Goal: Task Accomplishment & Management: Manage account settings

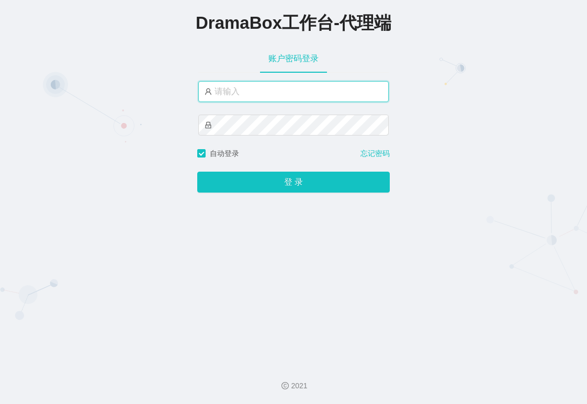
click at [286, 87] on input "text" at bounding box center [293, 91] width 191 height 21
type input "永赚986"
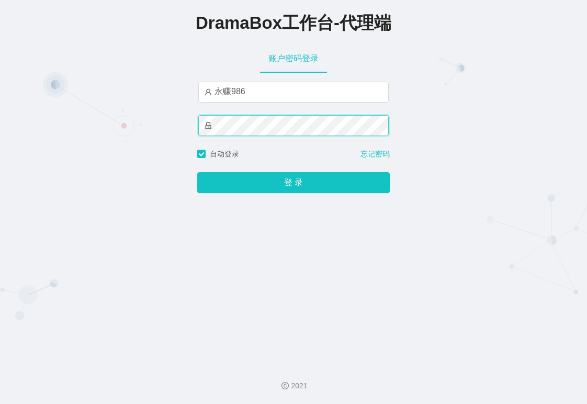
click at [197, 172] on button "登 录" at bounding box center [293, 182] width 193 height 21
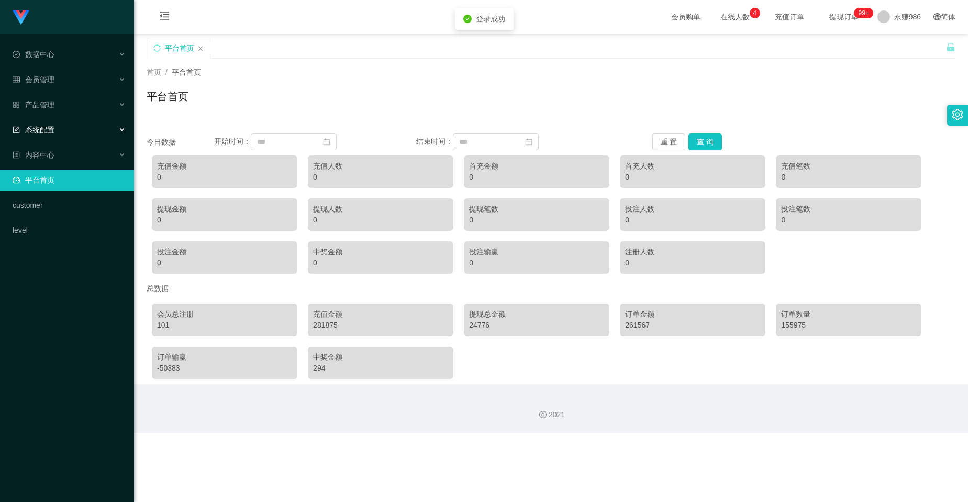
click at [52, 133] on span "系统配置" at bounding box center [34, 130] width 42 height 8
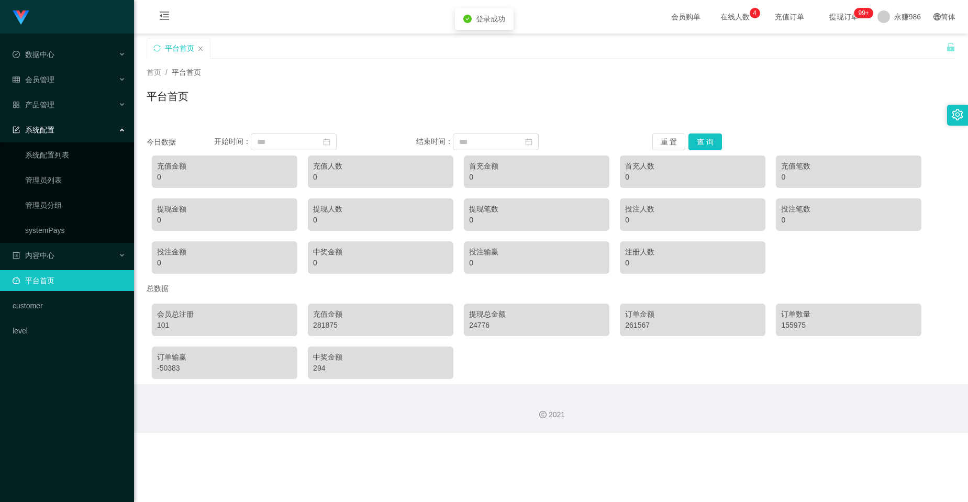
click at [68, 137] on div "系统配置" at bounding box center [67, 129] width 134 height 21
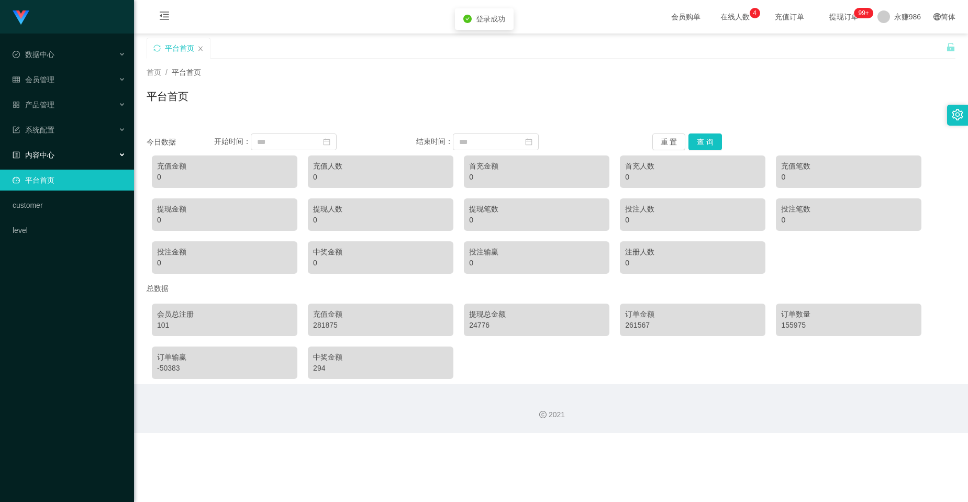
click at [76, 160] on div "内容中心" at bounding box center [67, 155] width 134 height 21
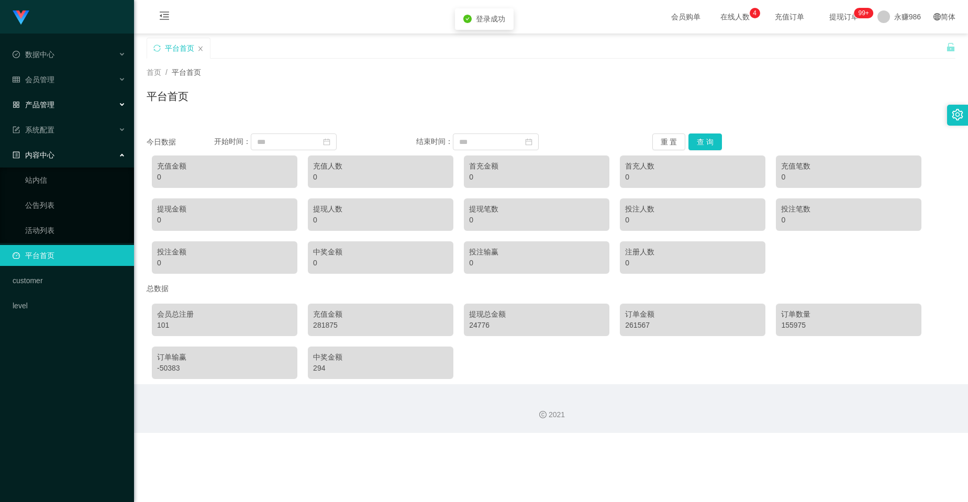
click at [82, 110] on div "产品管理" at bounding box center [67, 104] width 134 height 21
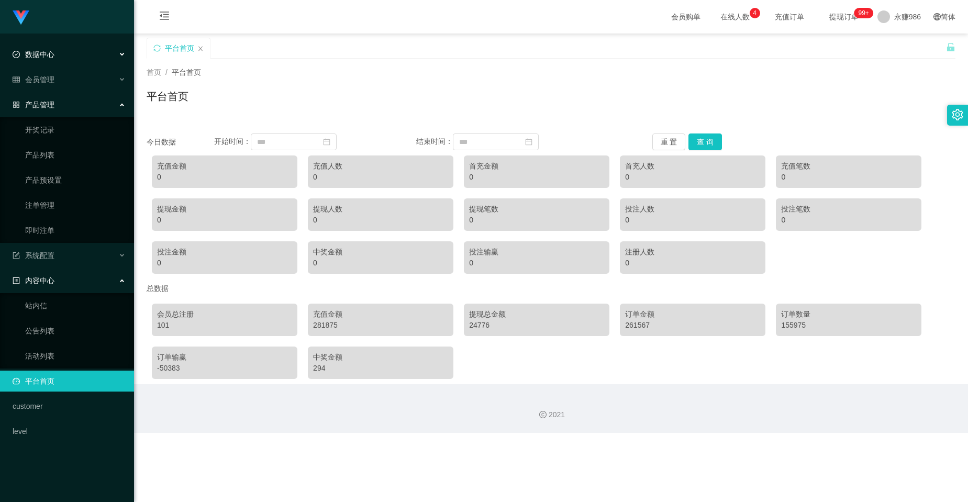
click at [68, 59] on div "数据中心" at bounding box center [67, 54] width 134 height 21
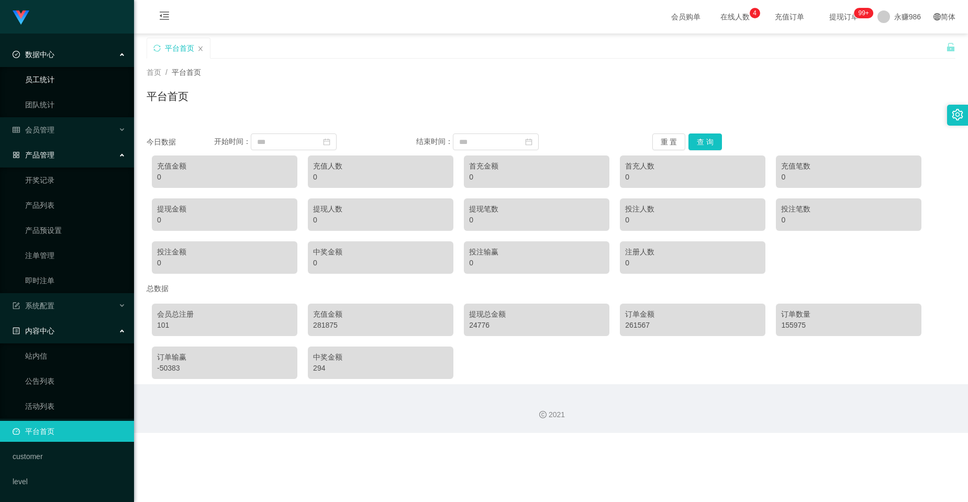
click at [65, 75] on link "员工统计" at bounding box center [75, 79] width 101 height 21
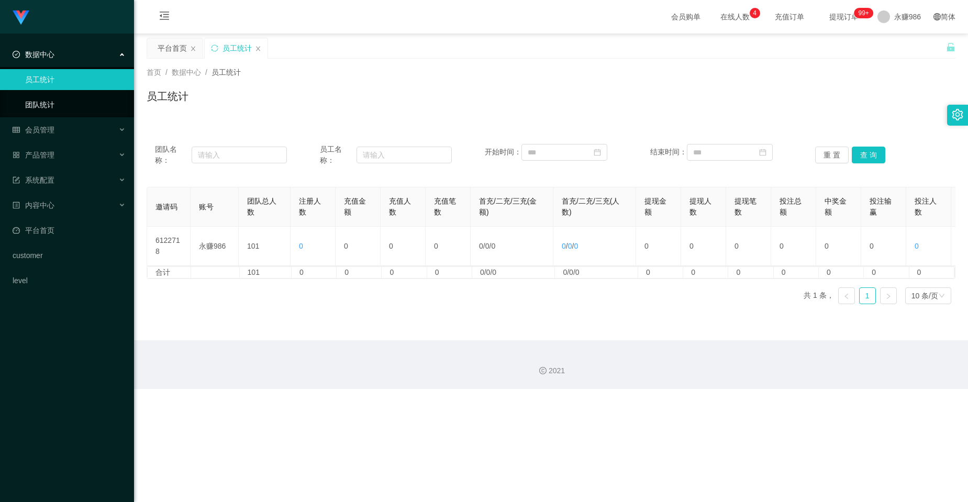
click at [58, 99] on link "团队统计" at bounding box center [75, 104] width 101 height 21
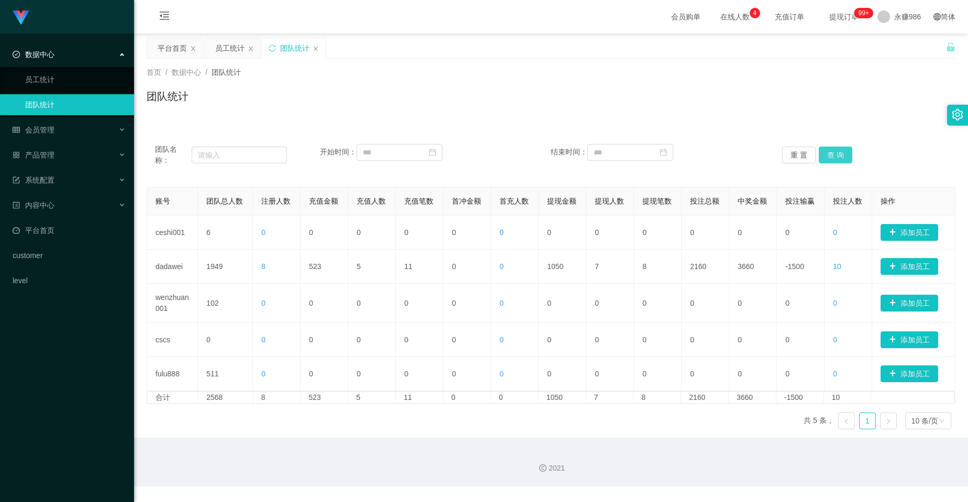
click at [591, 154] on button "查 询" at bounding box center [836, 155] width 34 height 17
click at [260, 157] on input "text" at bounding box center [240, 155] width 96 height 17
click at [408, 149] on input at bounding box center [400, 152] width 86 height 17
click at [494, 257] on td "28" at bounding box center [485, 257] width 19 height 16
type input "**********"
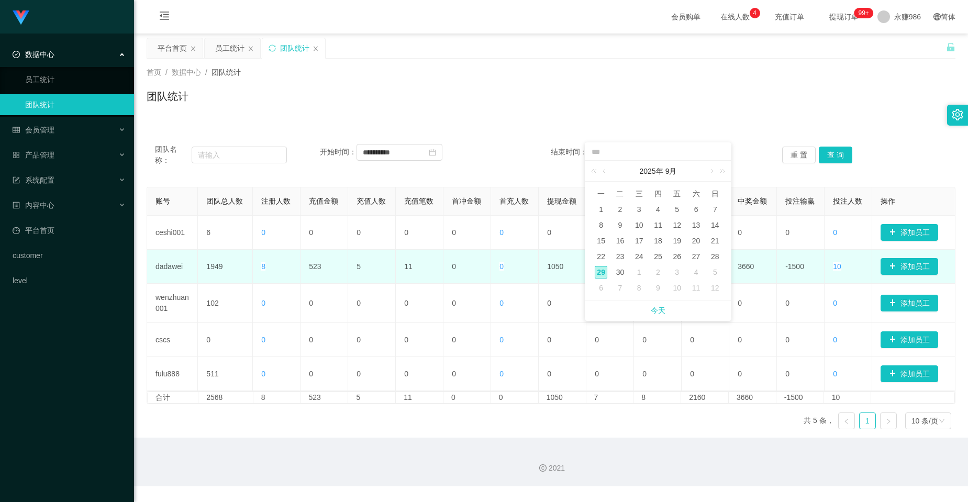
click at [491, 258] on td "0" at bounding box center [515, 267] width 48 height 34
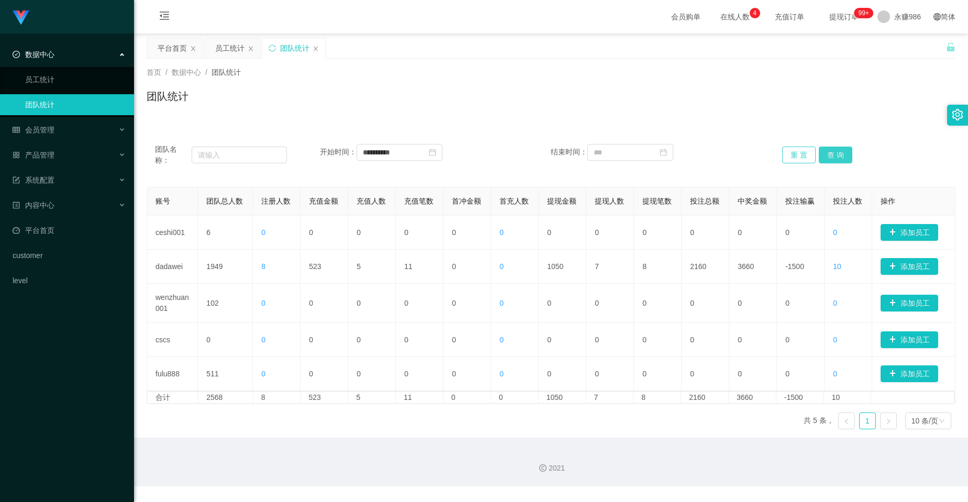
click at [591, 156] on div "重 置 查 询" at bounding box center [848, 155] width 132 height 22
click at [591, 152] on button "查 询" at bounding box center [836, 155] width 34 height 17
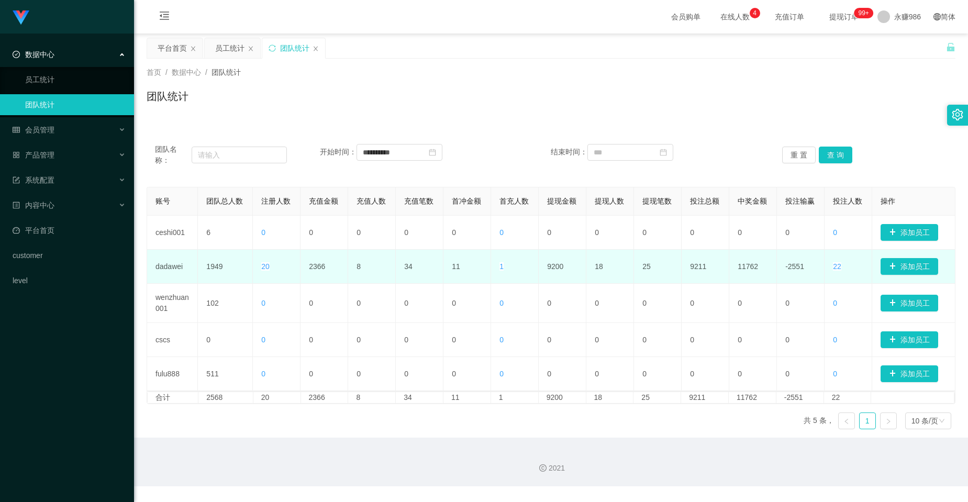
click at [265, 264] on span "20" at bounding box center [265, 266] width 8 height 8
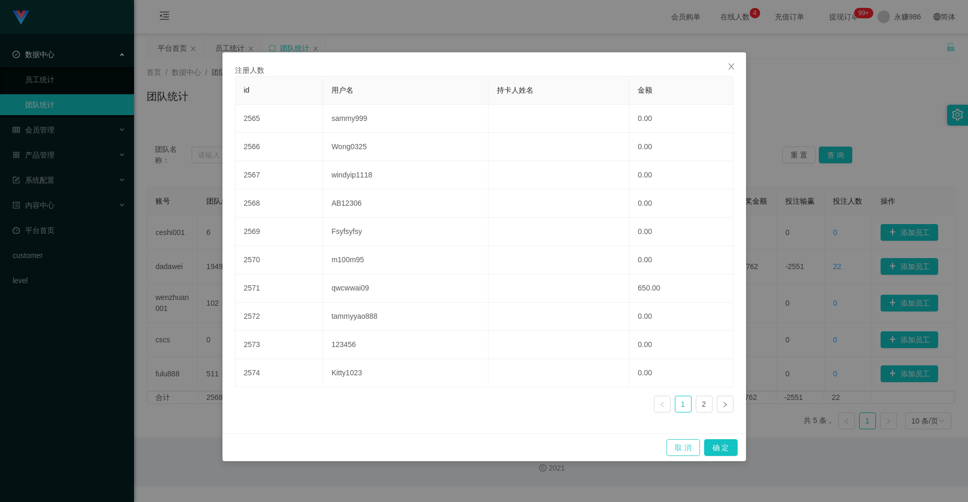
click at [591, 404] on button "取 消" at bounding box center [684, 447] width 34 height 17
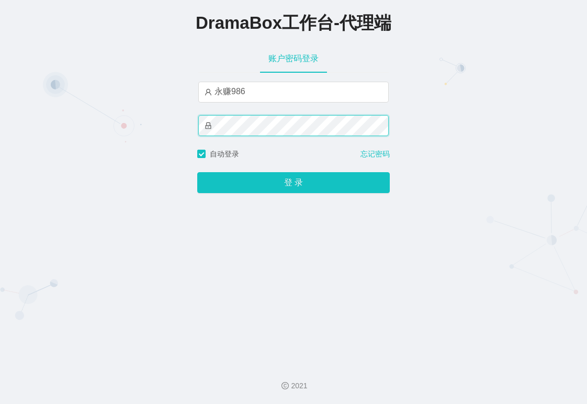
click at [197, 172] on button "登 录" at bounding box center [293, 182] width 193 height 21
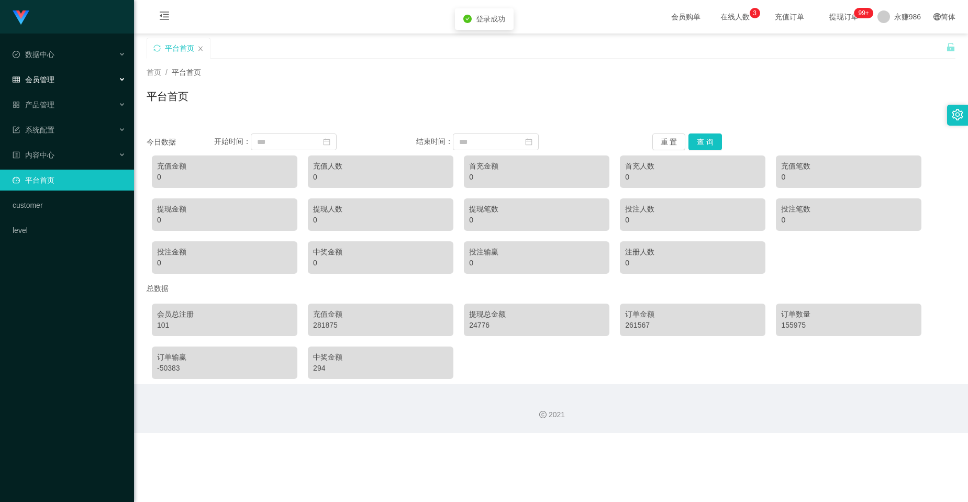
click at [74, 74] on div "会员管理" at bounding box center [67, 79] width 134 height 21
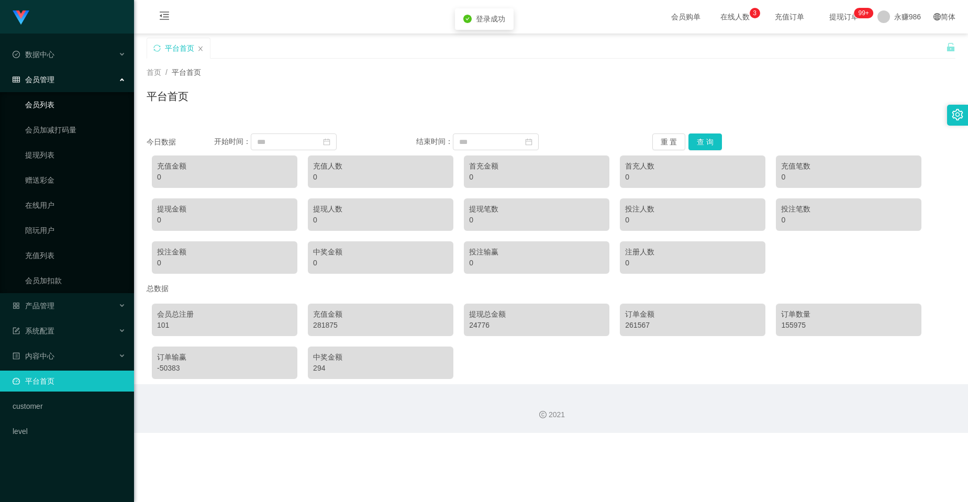
click at [68, 96] on link "会员列表" at bounding box center [75, 104] width 101 height 21
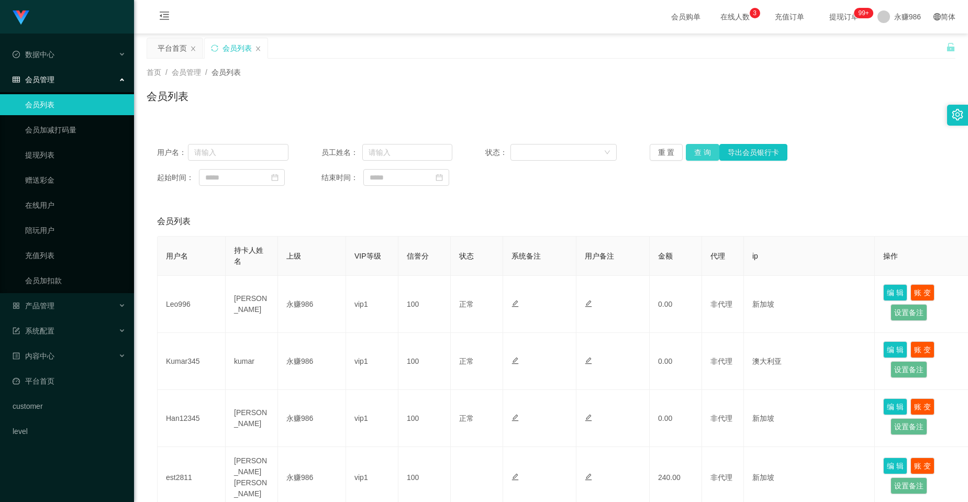
click at [587, 151] on button "查 询" at bounding box center [703, 152] width 34 height 17
click at [59, 130] on link "会员加减打码量" at bounding box center [75, 129] width 101 height 21
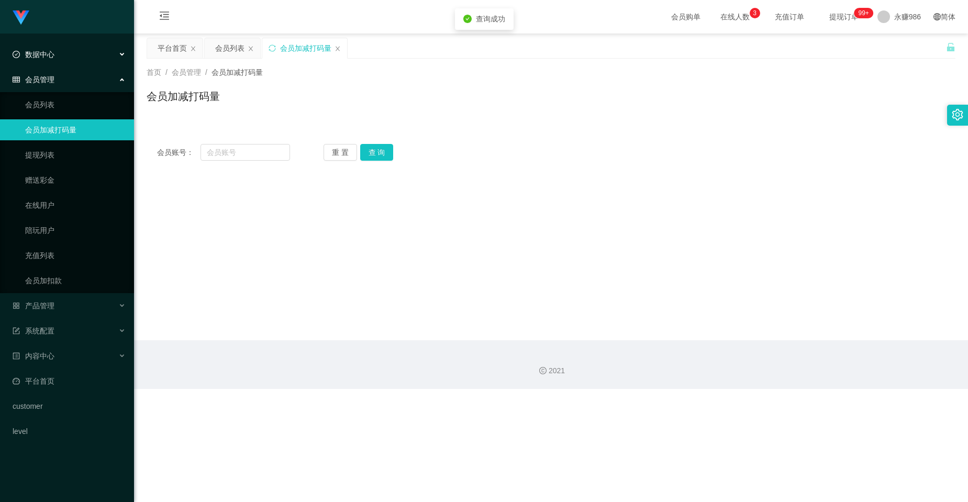
click at [57, 49] on div "数据中心" at bounding box center [67, 54] width 134 height 21
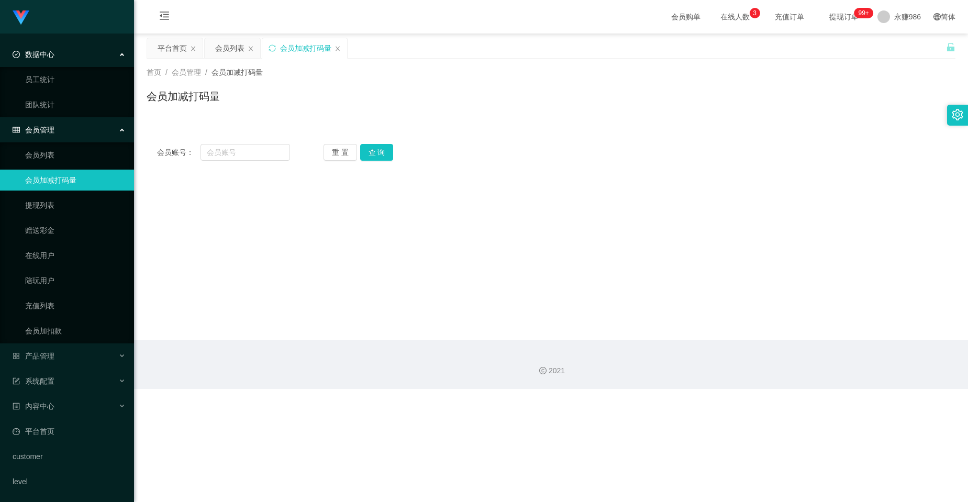
click at [587, 14] on span "在线人数 0 1 2 3 4 5 6 7 8 9 0 1 2 3 4 5 6 7 8 9 0 1 2 3 4 5 6 7 8 9" at bounding box center [735, 16] width 40 height 7
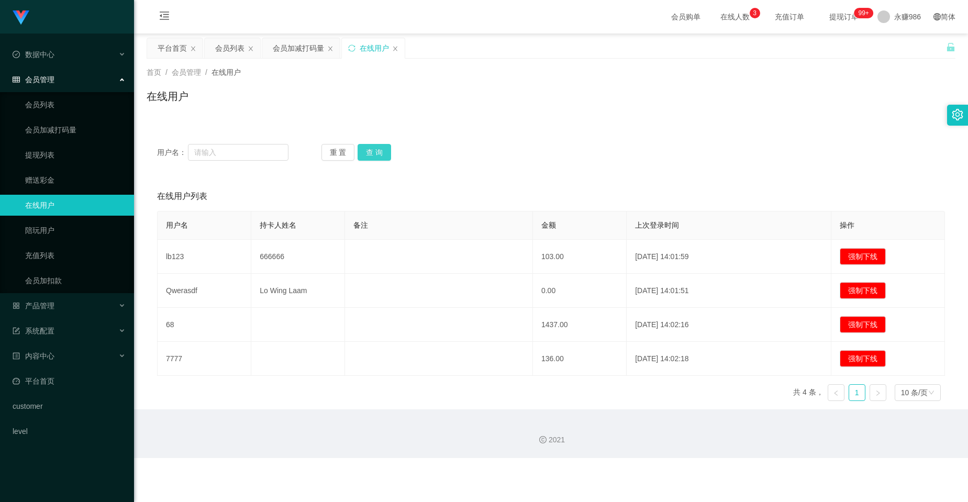
click at [374, 153] on button "查 询" at bounding box center [375, 152] width 34 height 17
click at [587, 110] on div at bounding box center [957, 115] width 21 height 21
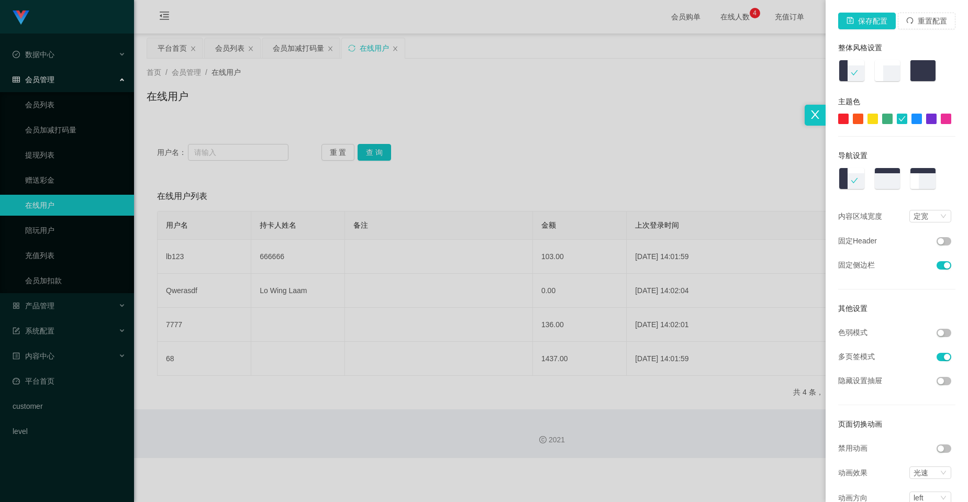
click at [68, 310] on div at bounding box center [484, 251] width 968 height 502
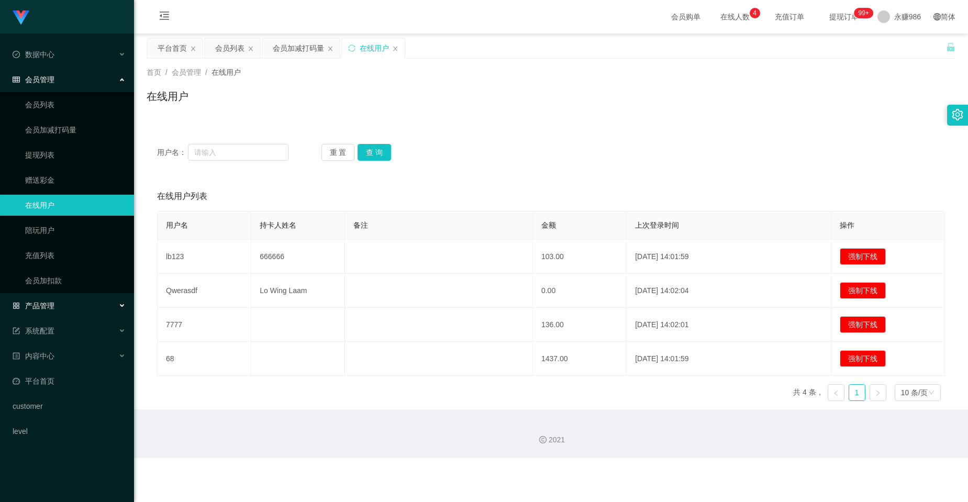
click at [62, 313] on div "产品管理" at bounding box center [67, 305] width 134 height 21
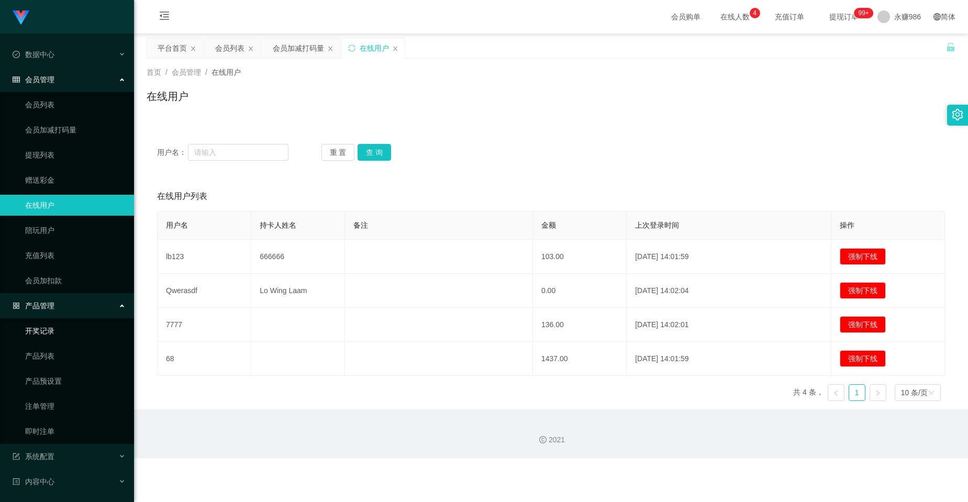
click at [61, 330] on link "开奖记录" at bounding box center [75, 330] width 101 height 21
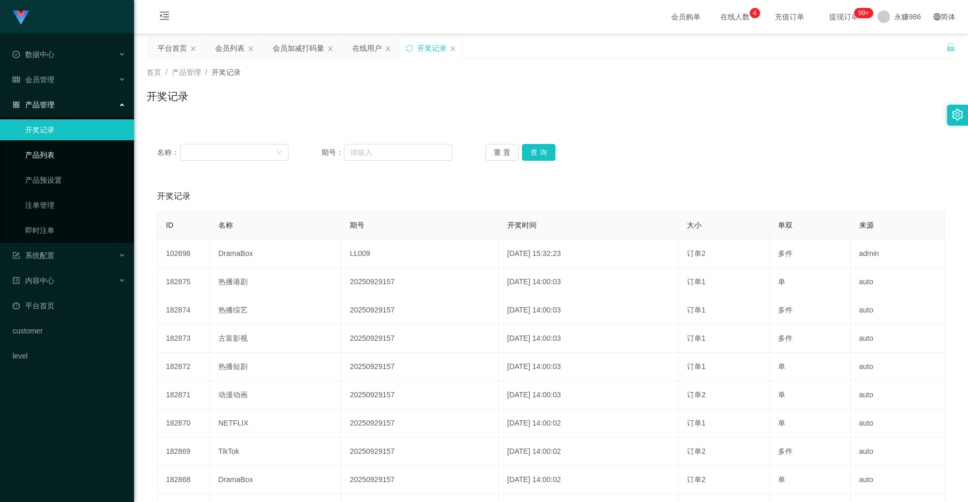
click at [60, 159] on link "产品列表" at bounding box center [75, 155] width 101 height 21
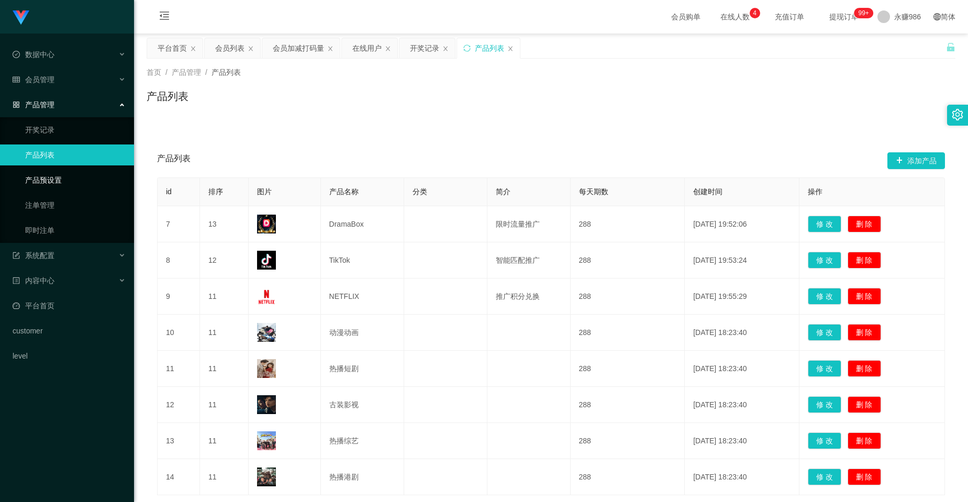
click at [59, 177] on link "产品预设置" at bounding box center [75, 180] width 101 height 21
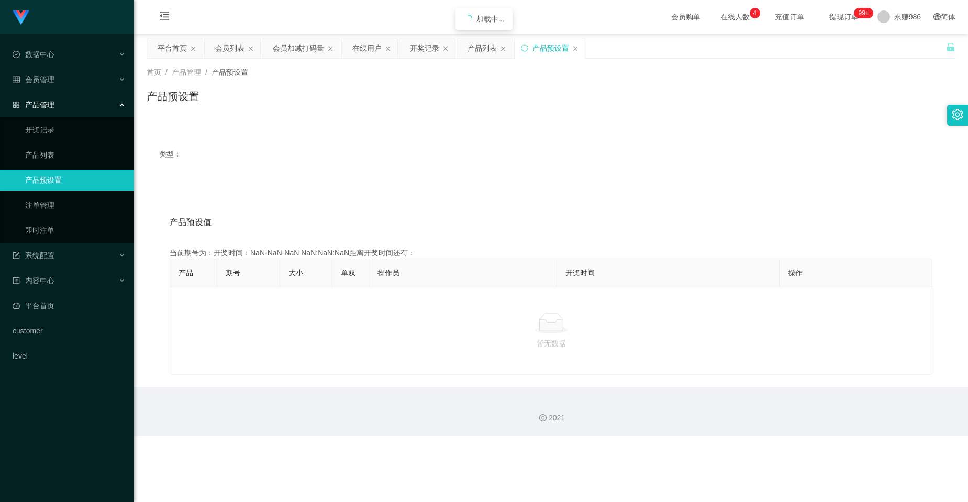
click at [58, 194] on ul "开奖记录 产品列表 产品预设置 注单管理 即时注单" at bounding box center [67, 180] width 134 height 126
click at [58, 206] on link "注单管理" at bounding box center [75, 205] width 101 height 21
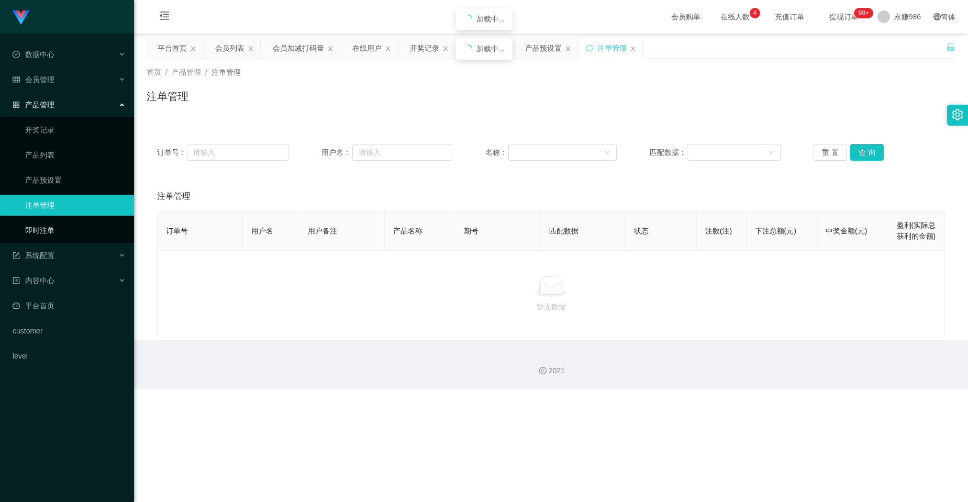
click at [58, 227] on link "即时注单" at bounding box center [75, 230] width 101 height 21
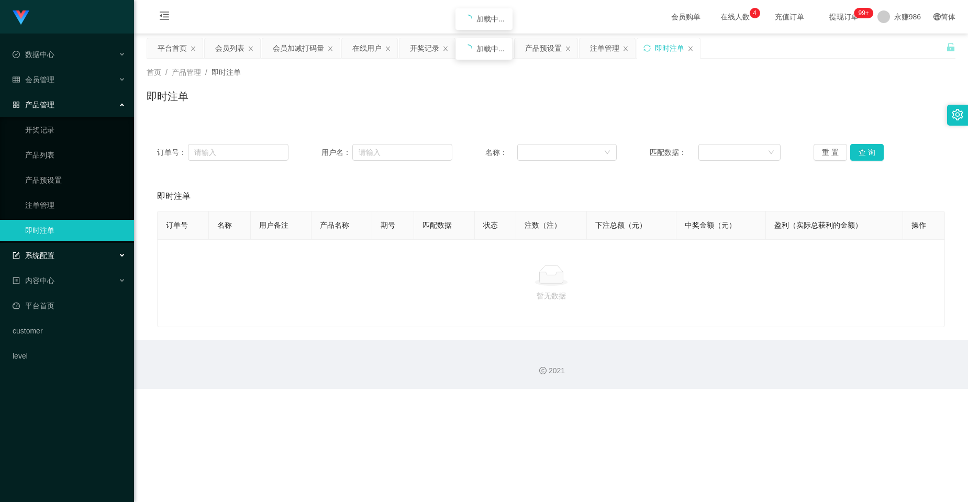
click at [61, 249] on div "系统配置" at bounding box center [67, 255] width 134 height 21
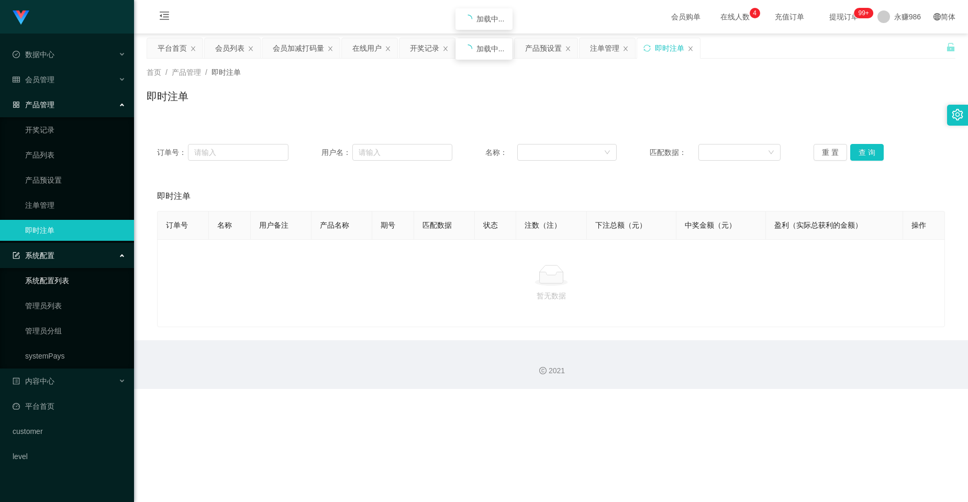
click at [63, 279] on link "系统配置列表" at bounding box center [75, 280] width 101 height 21
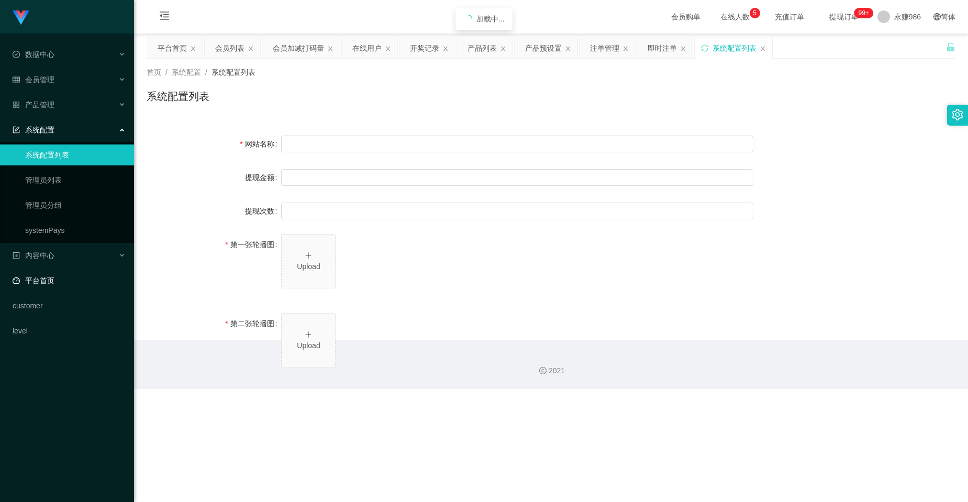
type input "DramaBox工作台"
type input "10"
type input "1000000"
type input "https://www.google.com/"
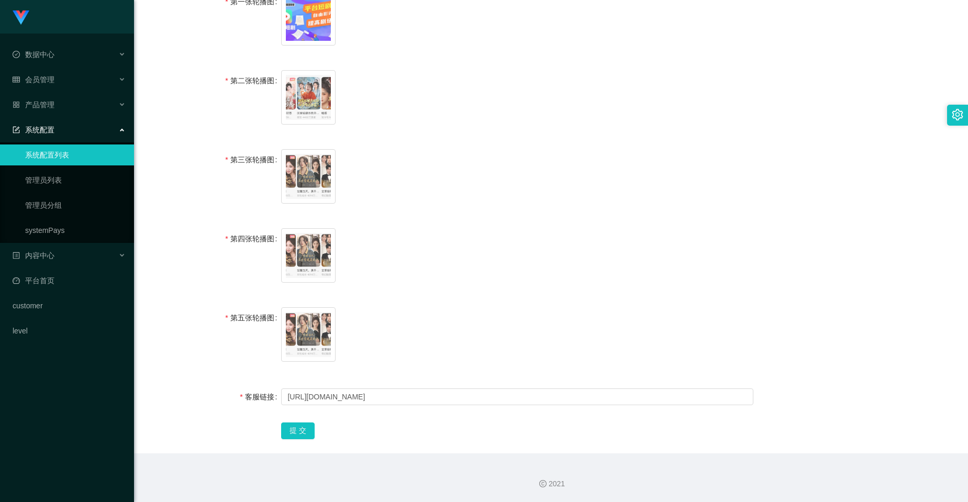
scroll to position [86, 0]
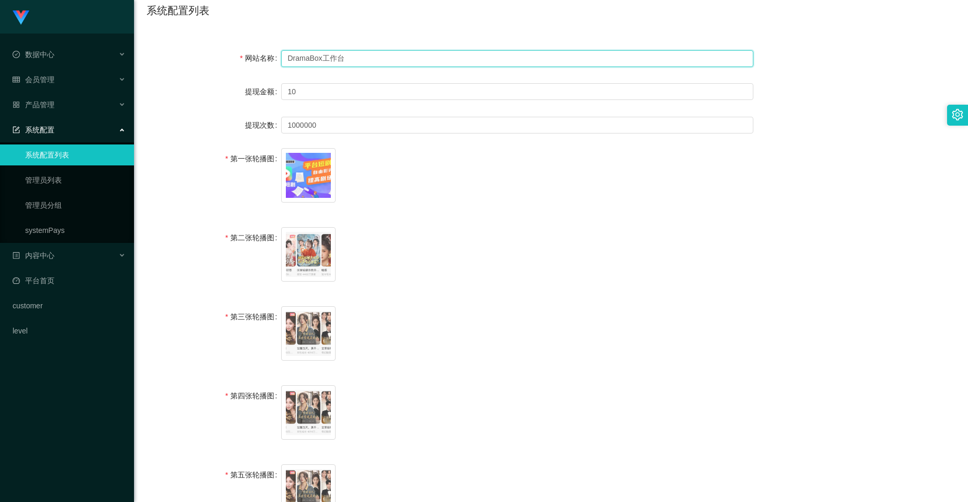
click at [311, 61] on input "DramaBox工作台" at bounding box center [517, 58] width 472 height 17
click at [82, 171] on link "管理员列表" at bounding box center [75, 180] width 101 height 21
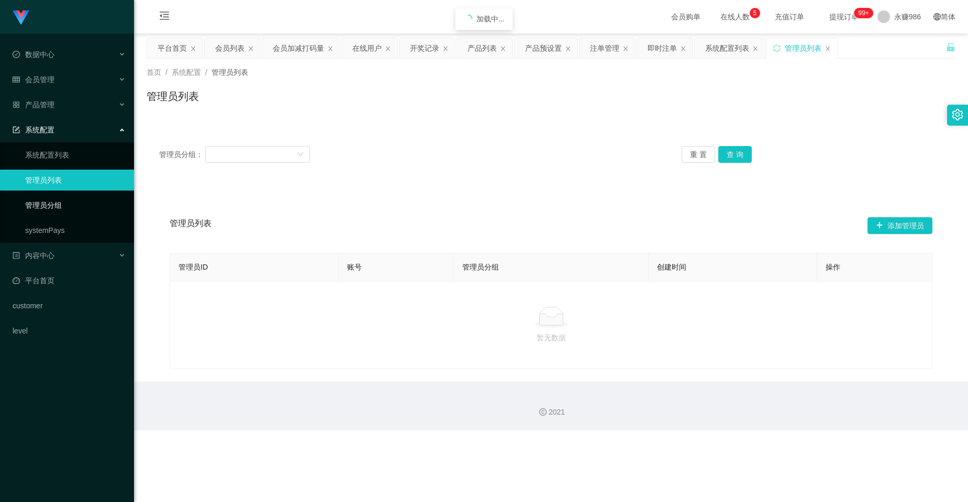
click at [73, 211] on link "管理员分组" at bounding box center [75, 205] width 101 height 21
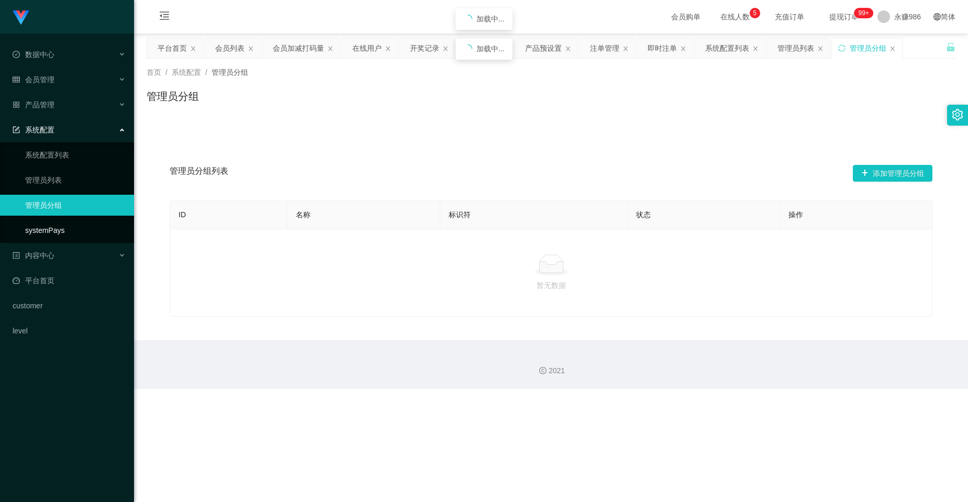
click at [68, 229] on link "systemPays" at bounding box center [75, 230] width 101 height 21
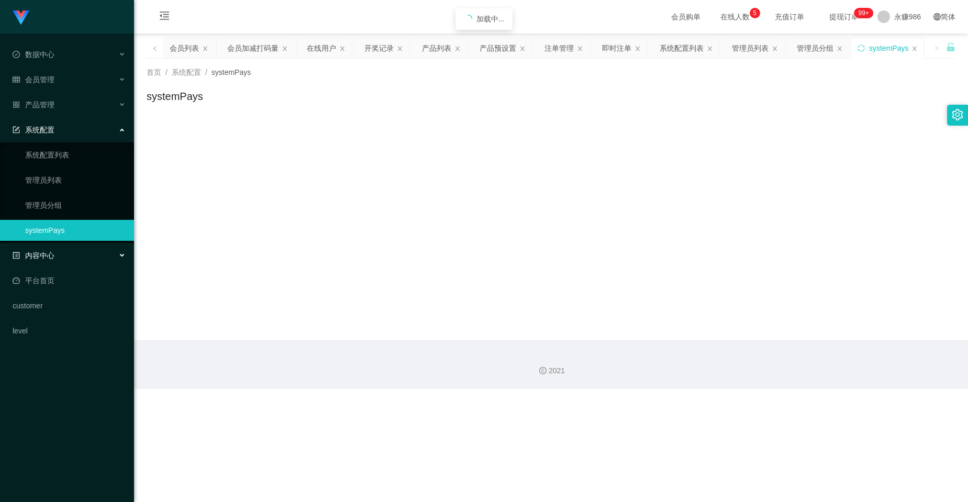
click at [68, 254] on div "内容中心" at bounding box center [67, 255] width 134 height 21
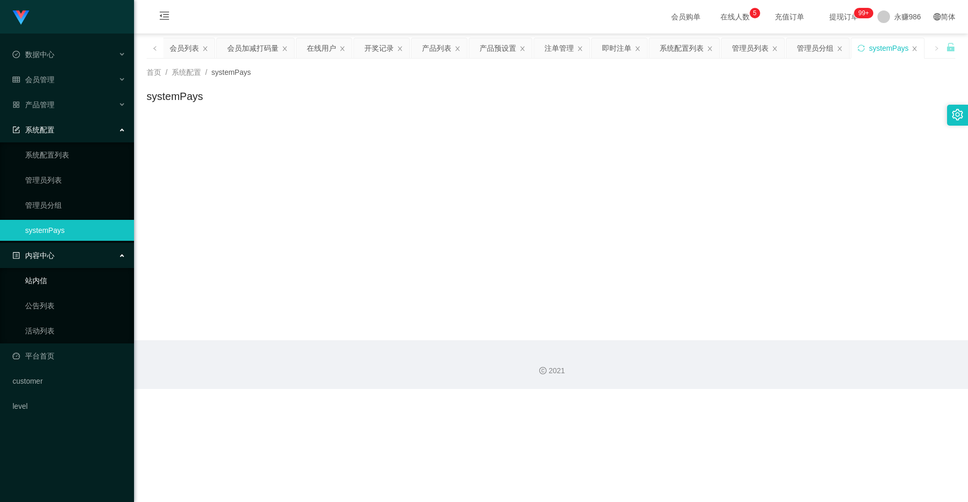
click at [68, 282] on link "站内信" at bounding box center [75, 280] width 101 height 21
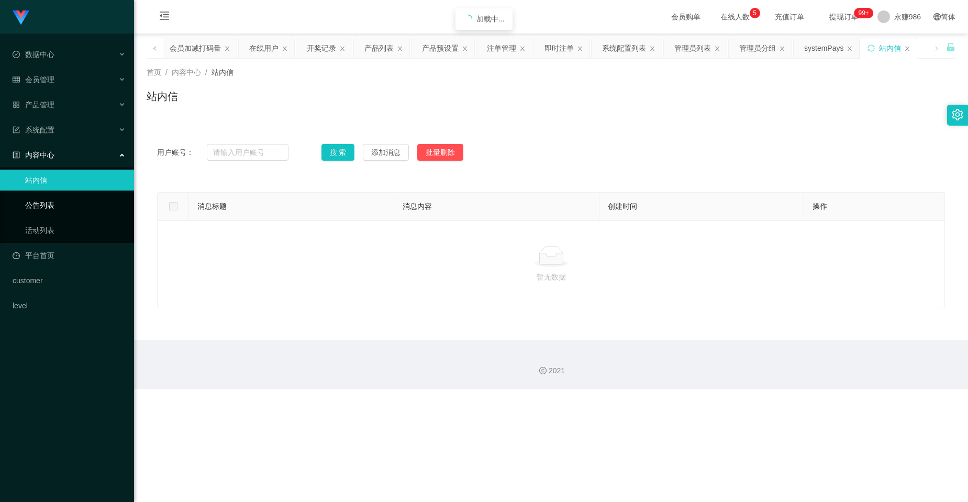
click at [62, 201] on link "公告列表" at bounding box center [75, 205] width 101 height 21
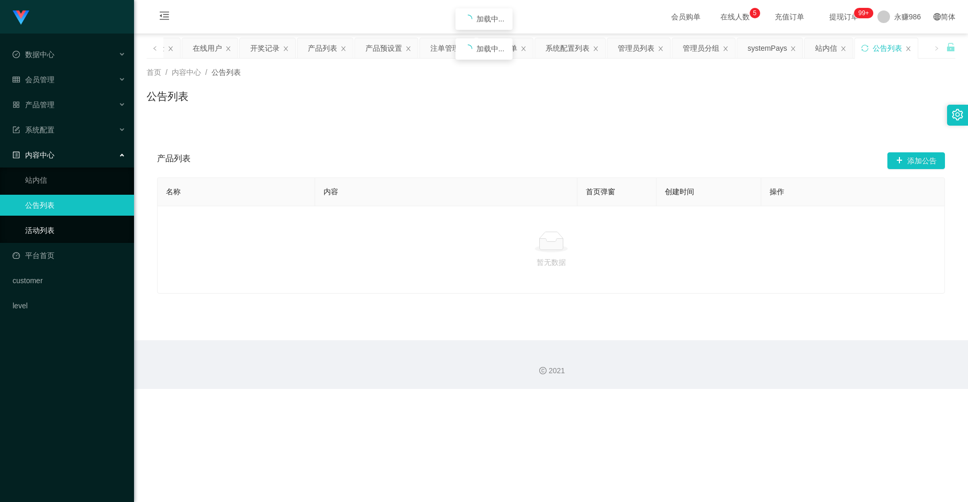
click at [56, 228] on link "活动列表" at bounding box center [75, 230] width 101 height 21
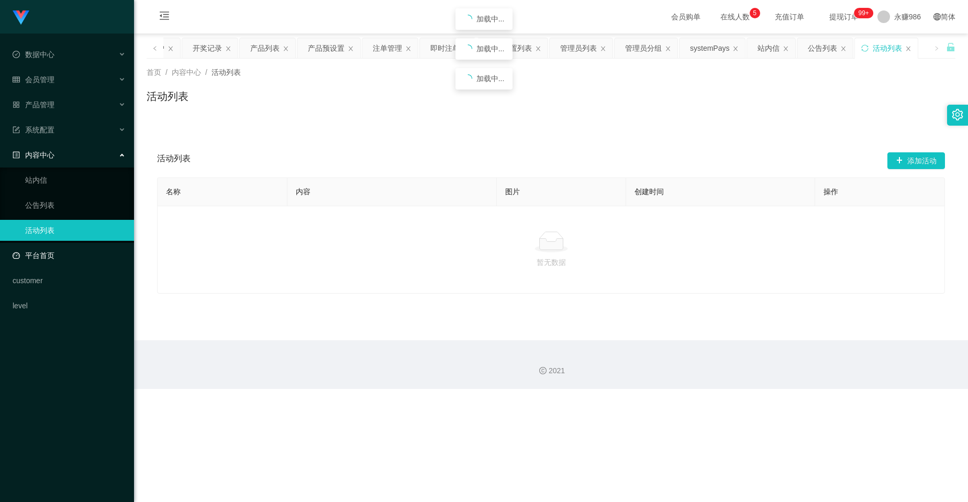
click at [60, 261] on link "平台首页" at bounding box center [69, 255] width 113 height 21
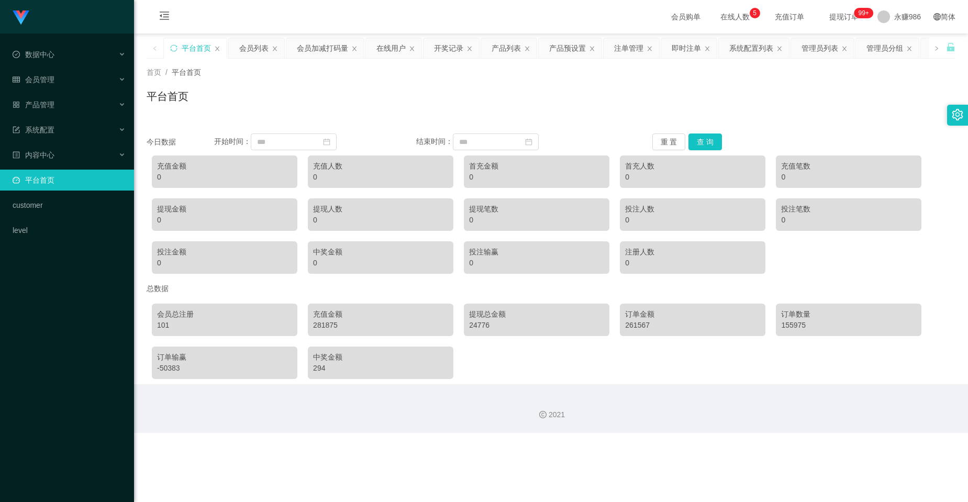
click at [587, 140] on div "重 置 查 询" at bounding box center [719, 142] width 135 height 17
click at [587, 140] on button "查 询" at bounding box center [706, 142] width 34 height 17
click at [95, 47] on div "数据中心" at bounding box center [67, 54] width 134 height 21
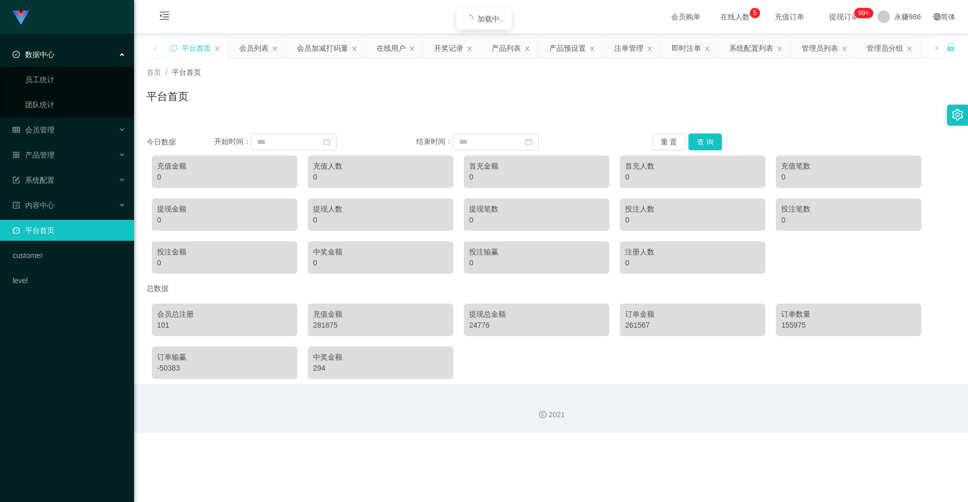
click at [95, 53] on div "数据中心" at bounding box center [67, 54] width 134 height 21
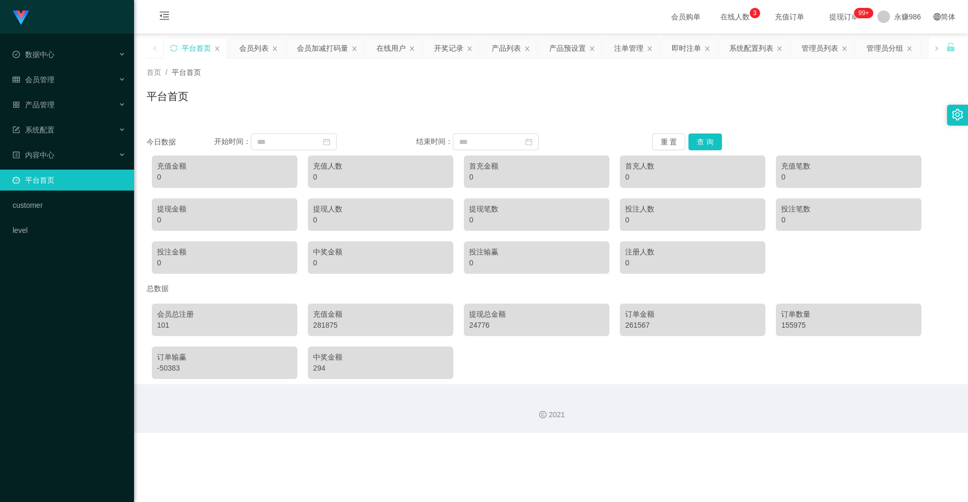
click at [19, 15] on img at bounding box center [21, 17] width 17 height 15
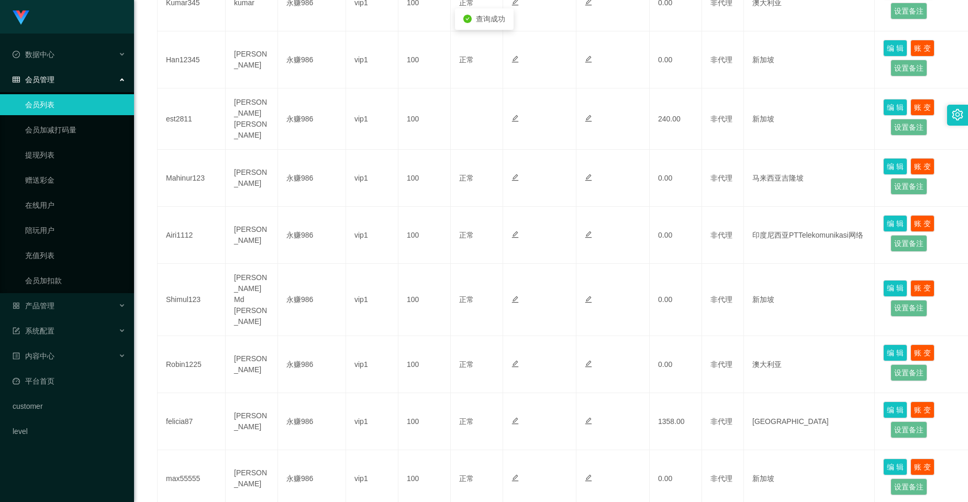
scroll to position [380, 0]
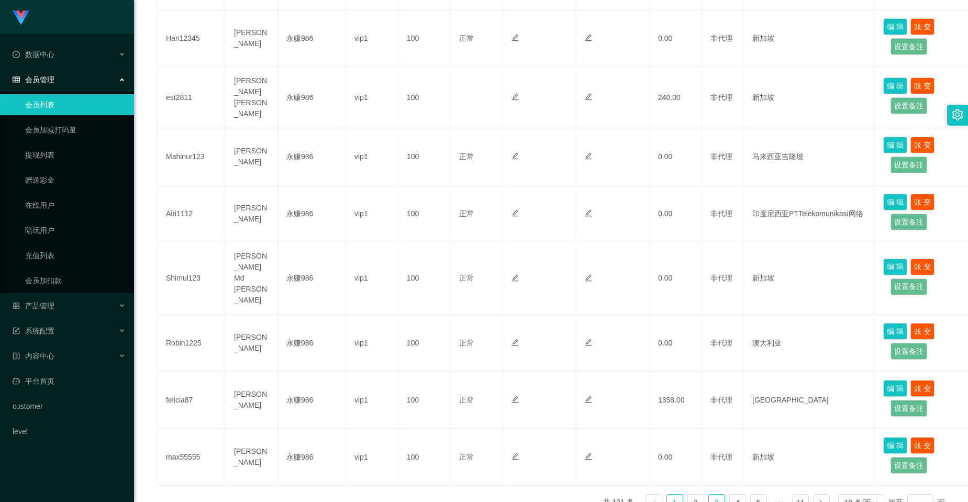
click at [714, 495] on link "3" at bounding box center [717, 503] width 16 height 16
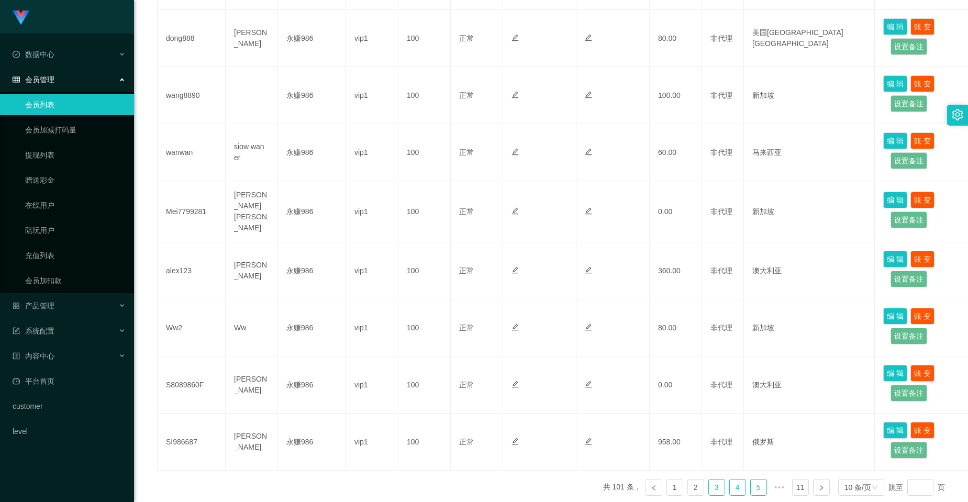
drag, startPoint x: 724, startPoint y: 483, endPoint x: 734, endPoint y: 483, distance: 9.9
click at [730, 483] on link "4" at bounding box center [738, 488] width 16 height 16
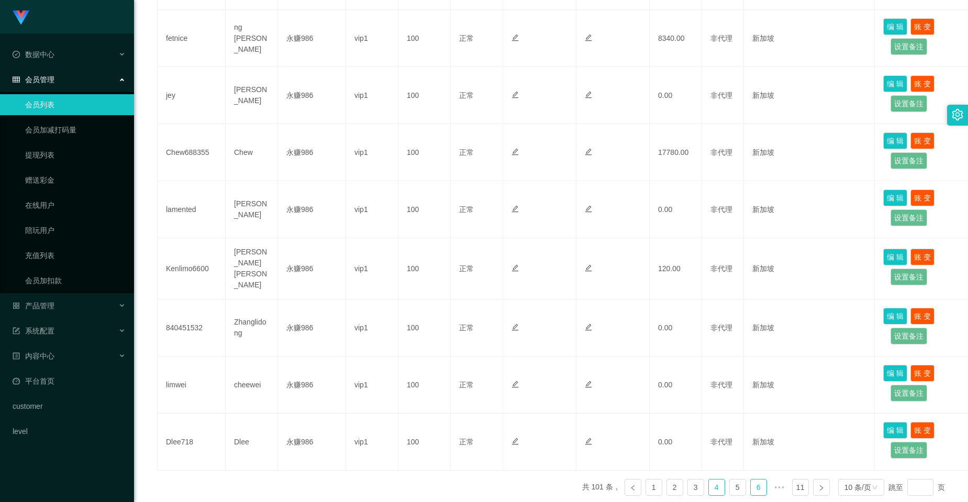
click at [751, 483] on link "6" at bounding box center [759, 488] width 16 height 16
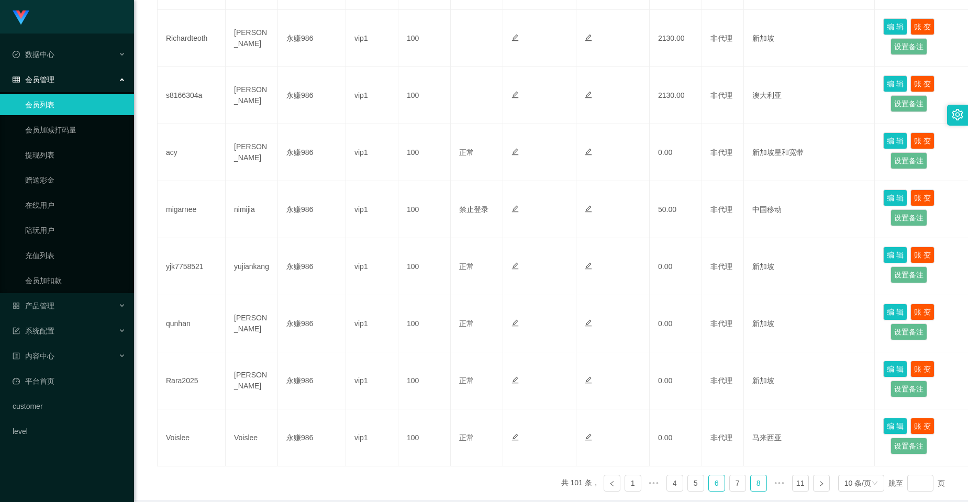
click at [753, 484] on link "8" at bounding box center [759, 483] width 16 height 16
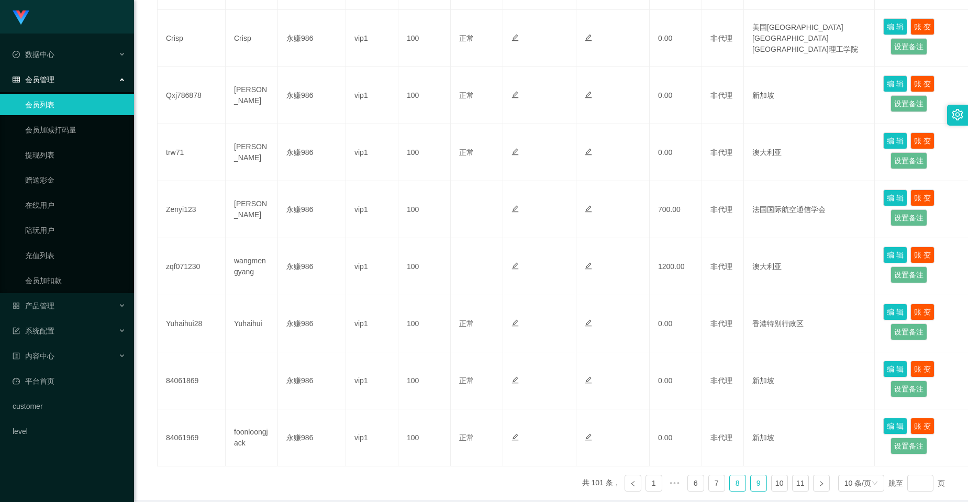
click at [752, 483] on link "9" at bounding box center [759, 483] width 16 height 16
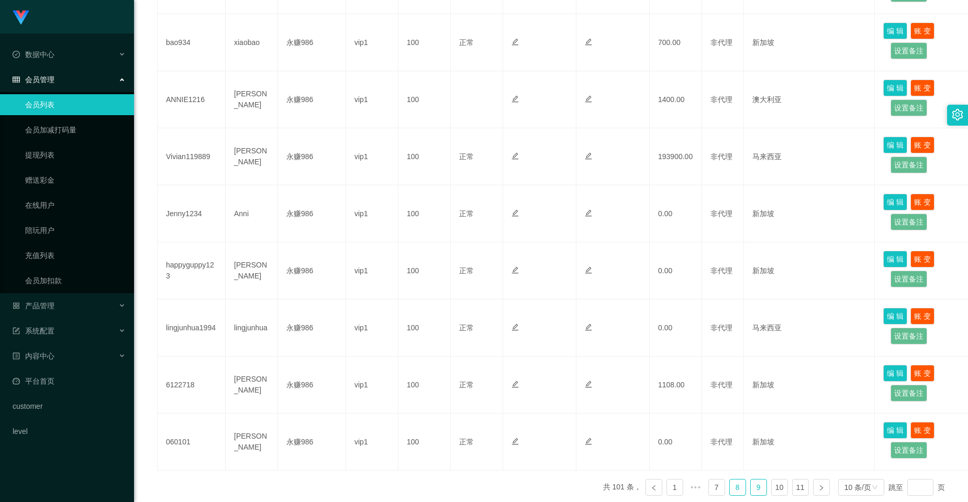
click at [732, 487] on link "8" at bounding box center [738, 488] width 16 height 16
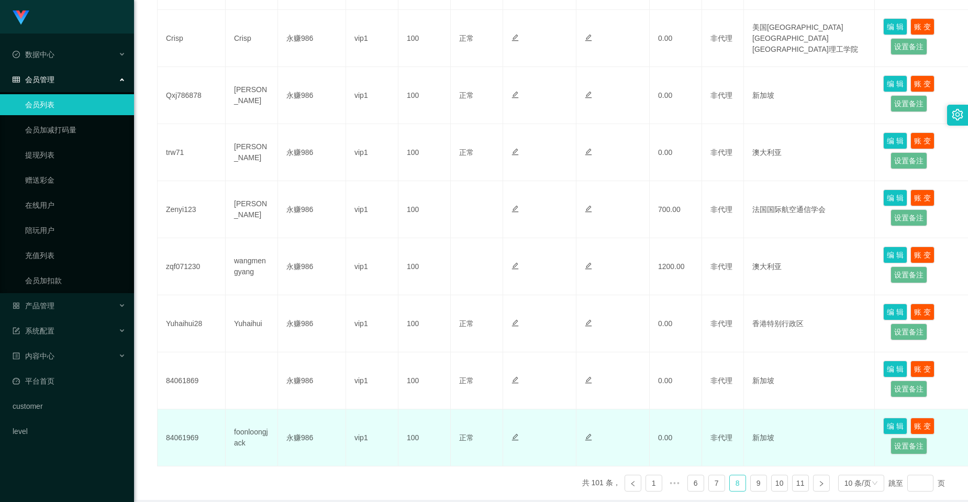
scroll to position [427, 0]
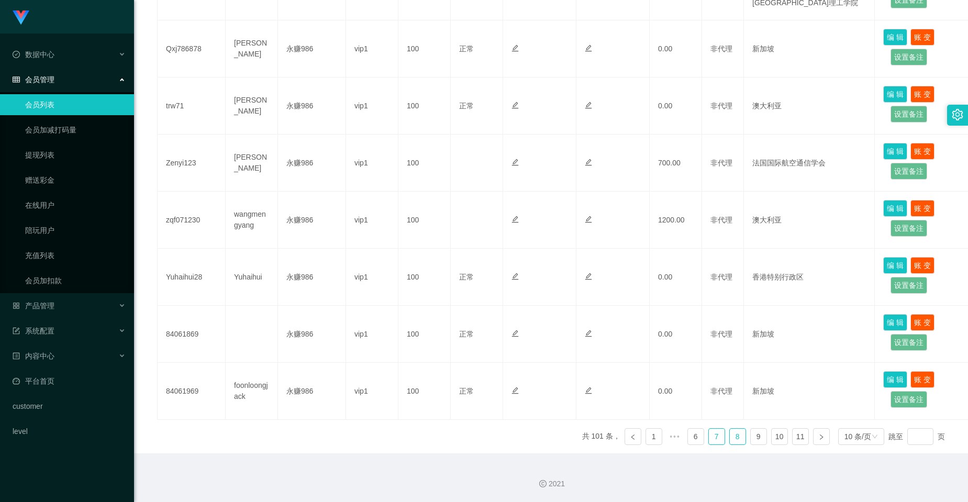
click at [715, 431] on link "7" at bounding box center [717, 437] width 16 height 16
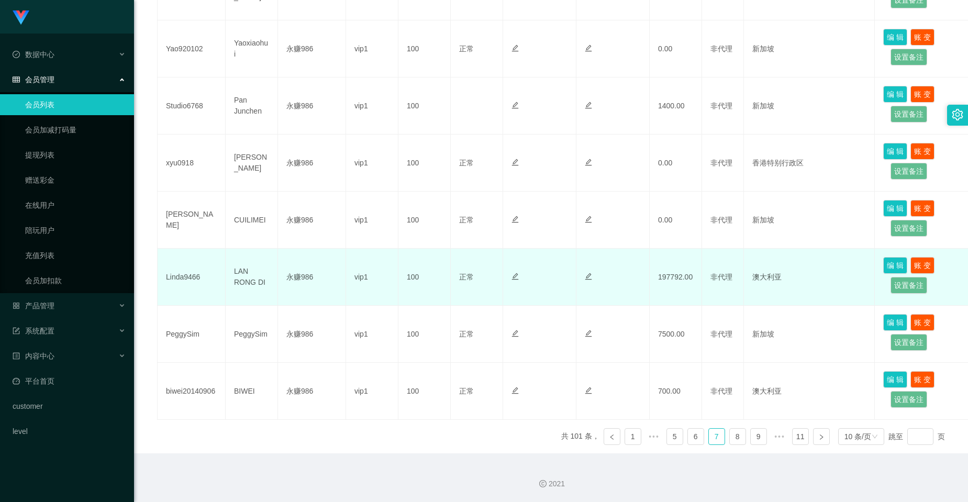
click at [182, 277] on td "Linda9466" at bounding box center [192, 277] width 68 height 57
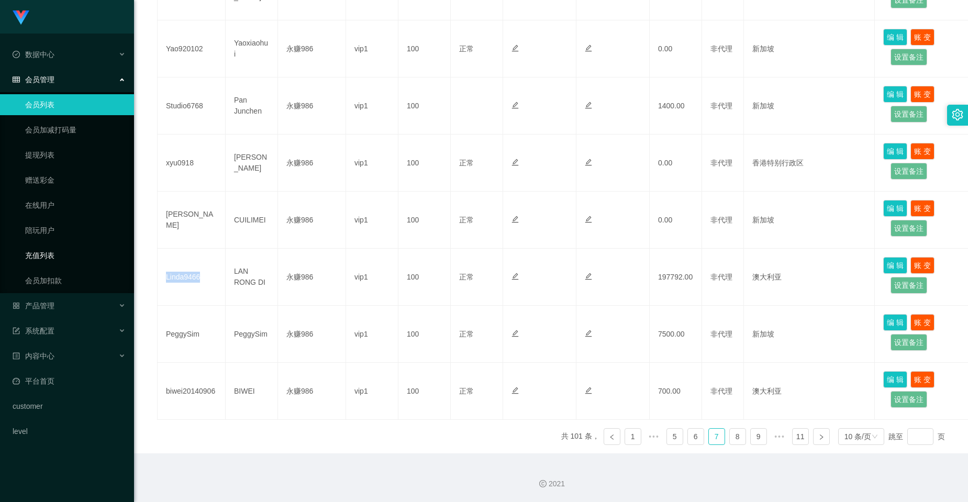
copy td "Linda9466"
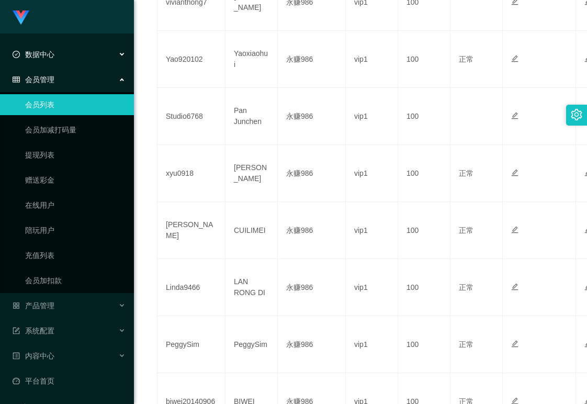
click at [63, 55] on div "数据中心" at bounding box center [67, 54] width 134 height 21
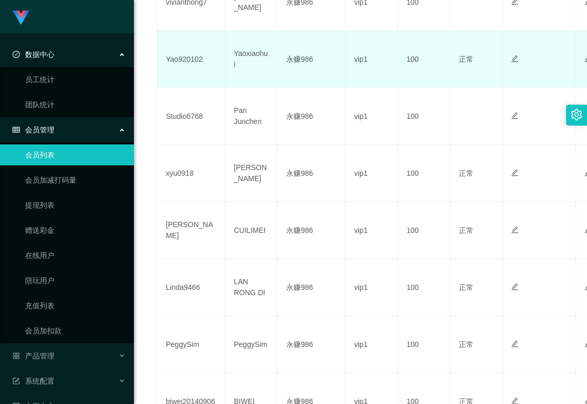
click at [376, 65] on td "vip1" at bounding box center [372, 59] width 52 height 57
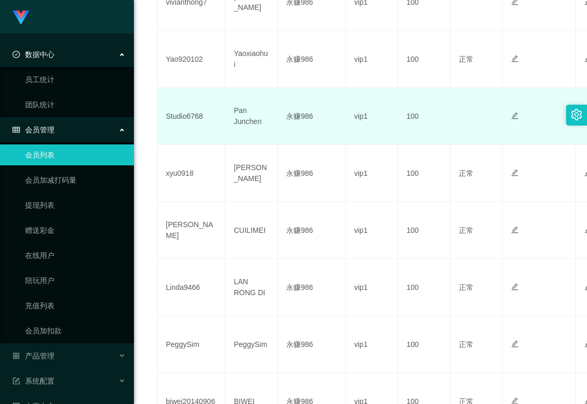
click at [335, 101] on td "永赚986" at bounding box center [312, 116] width 68 height 57
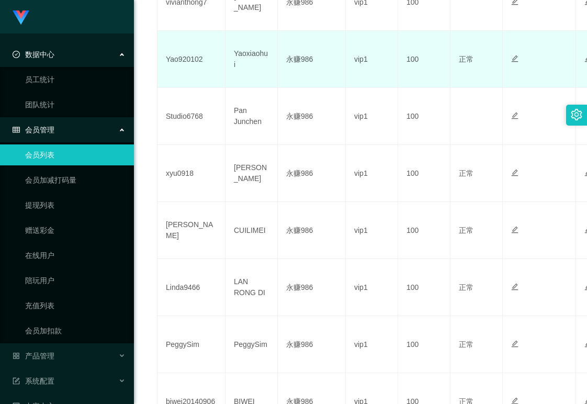
click at [471, 88] on td "正常 禁止登录 禁止投注" at bounding box center [477, 59] width 52 height 57
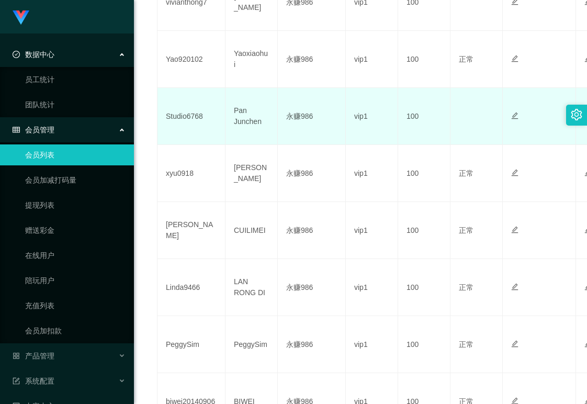
click at [394, 112] on td "vip1" at bounding box center [372, 116] width 52 height 57
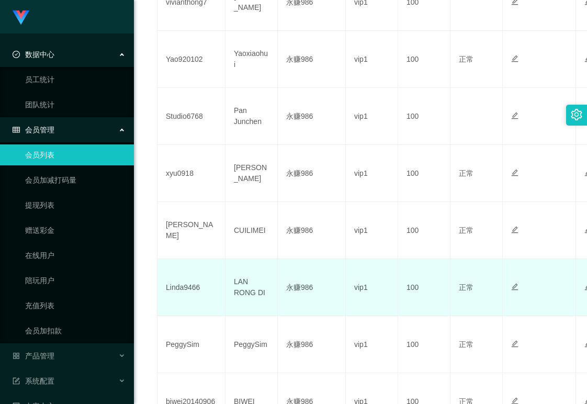
click at [458, 284] on td "正常 禁止登录 禁止投注" at bounding box center [477, 287] width 52 height 57
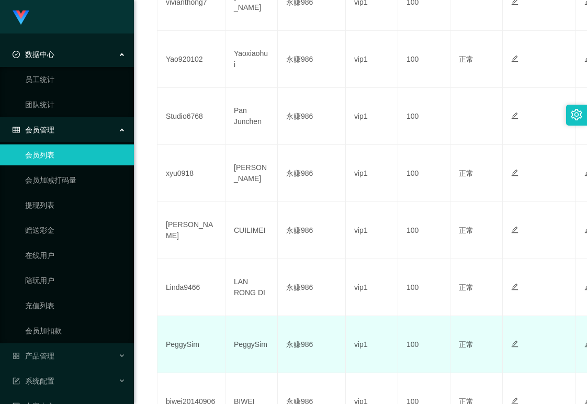
click at [468, 362] on td "正常 禁止登录 禁止投注" at bounding box center [477, 344] width 52 height 57
click at [448, 341] on td "100" at bounding box center [424, 344] width 52 height 57
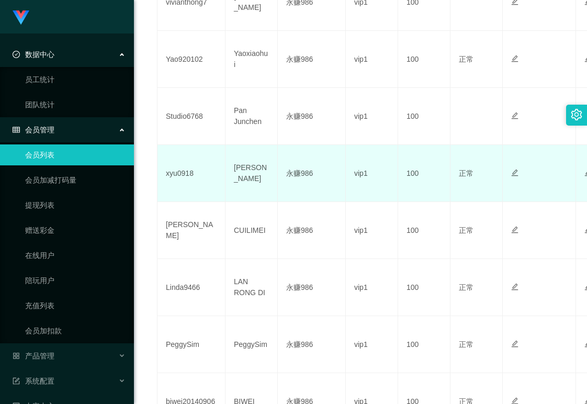
click at [389, 159] on td "vip1" at bounding box center [372, 173] width 52 height 57
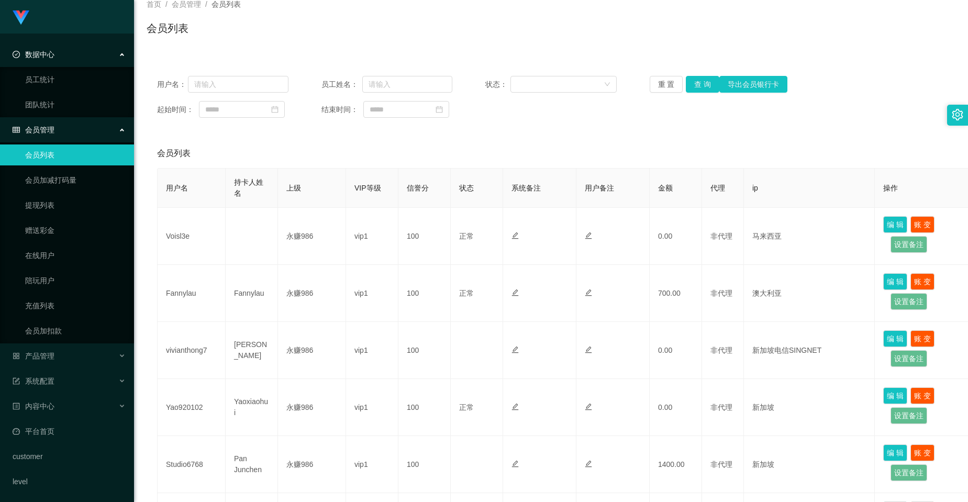
scroll to position [0, 0]
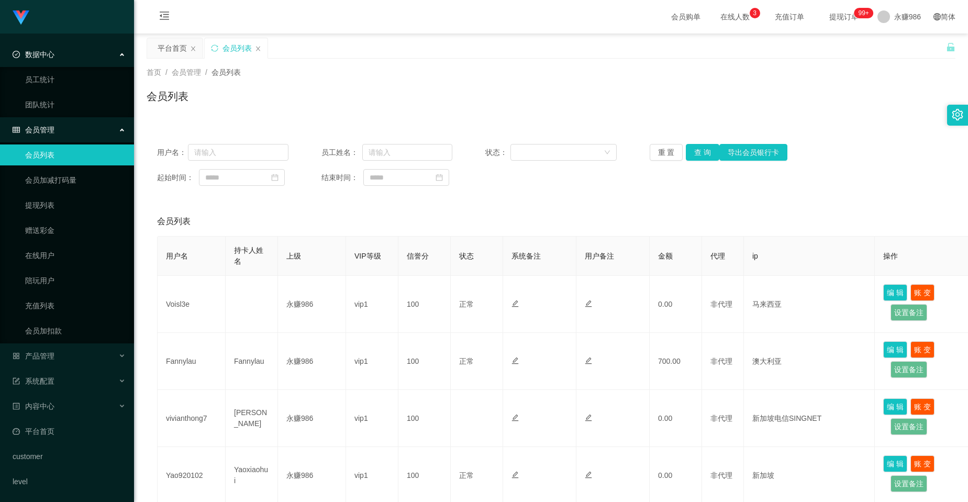
click at [715, 16] on span "在线人数 0 1 2 3 4 5 6 7 8 9 0 1 2 3 4 5 6 7 8 9 0 1 2 3 4 5 6 7 8 9" at bounding box center [735, 16] width 40 height 7
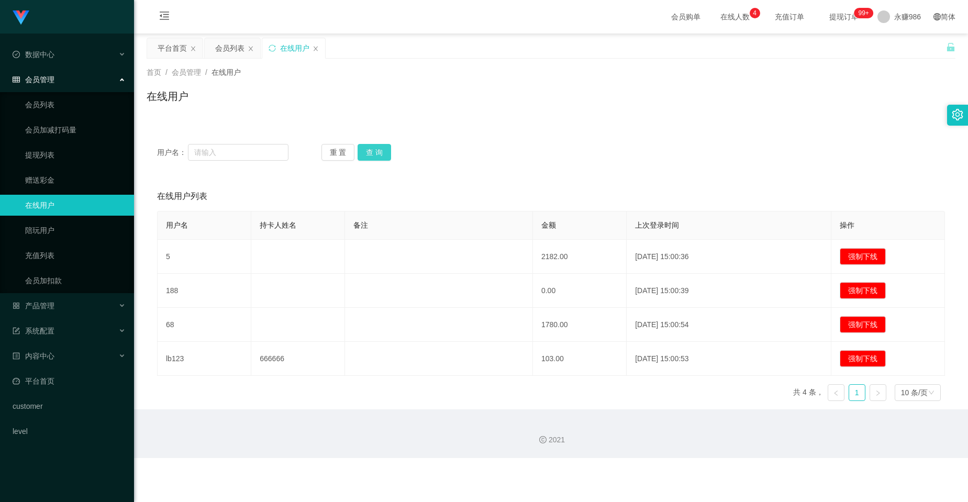
click at [368, 152] on button "查 询" at bounding box center [375, 152] width 34 height 17
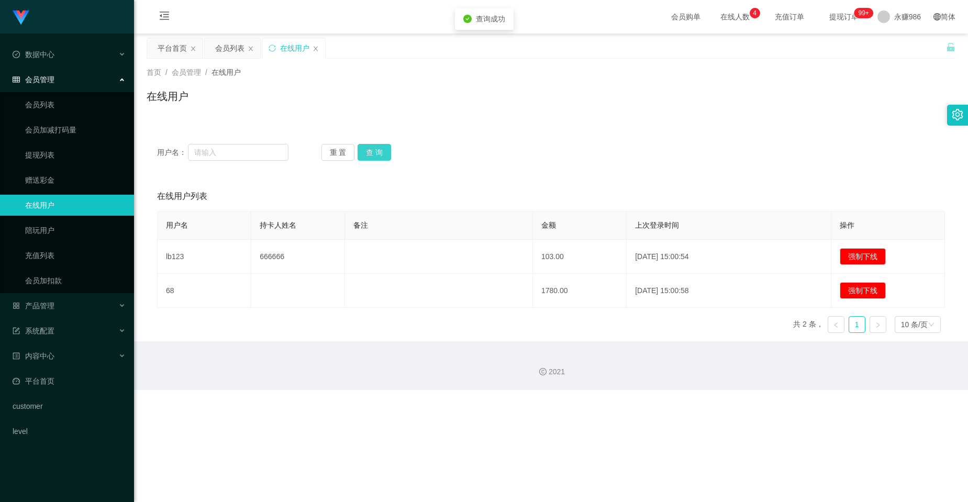
click at [368, 152] on button "查 询" at bounding box center [375, 152] width 34 height 17
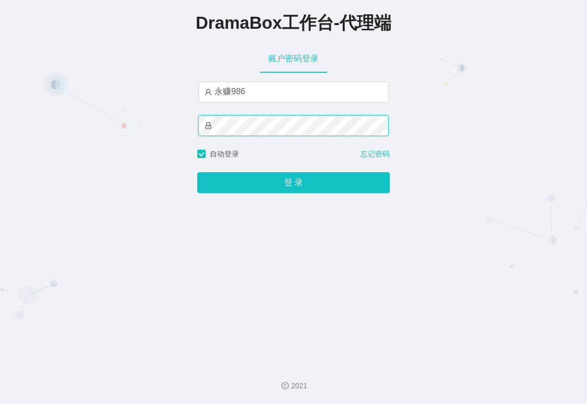
click at [197, 172] on button "登 录" at bounding box center [293, 182] width 193 height 21
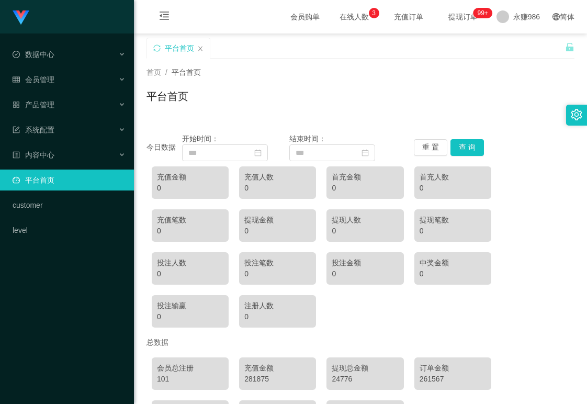
click at [337, 107] on div "平台首页" at bounding box center [361, 100] width 428 height 24
click at [433, 98] on div "平台首页" at bounding box center [361, 100] width 428 height 24
click at [451, 78] on div "首页 / 平台首页 / 平台首页" at bounding box center [361, 90] width 428 height 46
click at [453, 78] on div "首页 / 平台首页 / 平台首页" at bounding box center [361, 90] width 428 height 46
click at [417, 120] on div "首页 / 平台首页 / 平台首页" at bounding box center [360, 90] width 453 height 62
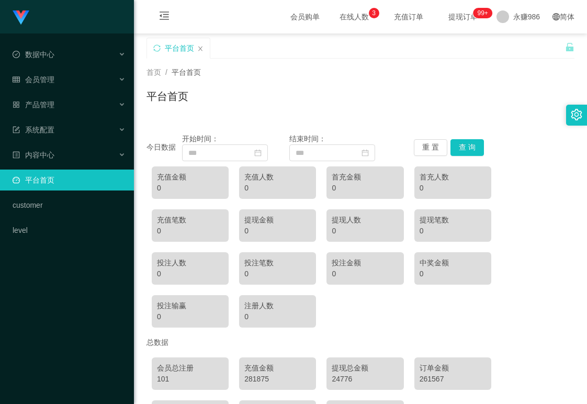
click at [318, 114] on div "首页 / 平台首页 / 平台首页" at bounding box center [360, 90] width 453 height 62
click at [307, 86] on div "首页 / 平台首页 / 平台首页" at bounding box center [361, 90] width 428 height 46
click at [447, 103] on div "平台首页" at bounding box center [361, 100] width 428 height 24
click at [454, 64] on div "首页 / 平台首页 / 平台首页" at bounding box center [360, 90] width 453 height 62
click at [421, 81] on div "首页 / 平台首页 / 平台首页" at bounding box center [361, 90] width 428 height 46
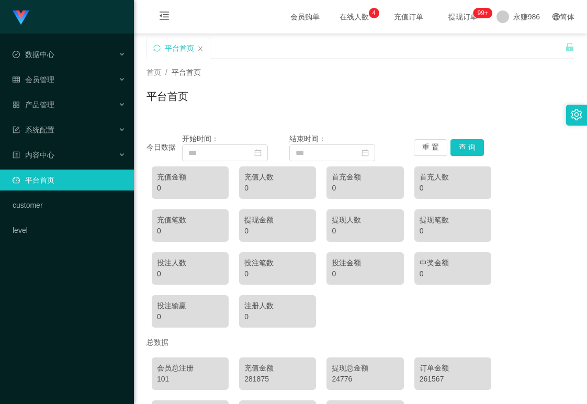
click at [388, 79] on div "首页 / 平台首页 / 平台首页" at bounding box center [361, 90] width 428 height 46
click at [335, 18] on span "在线人数 0 1 2 3 4 5 6 7 8 9 0 1 2 3 4 5 6 7 8 9 0 1 2 3 4 5 6 7 8 9" at bounding box center [355, 16] width 40 height 7
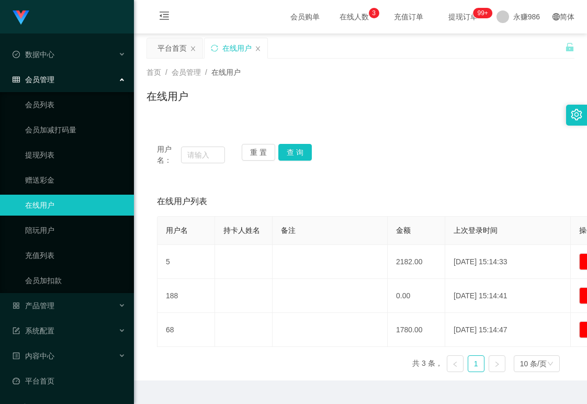
scroll to position [25, 0]
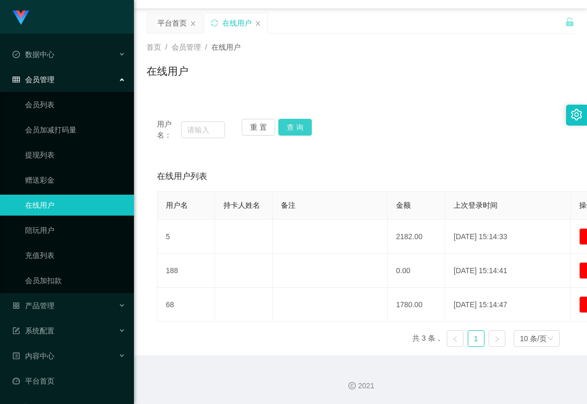
click at [298, 127] on button "查 询" at bounding box center [296, 127] width 34 height 17
